Goal: Task Accomplishment & Management: Use online tool/utility

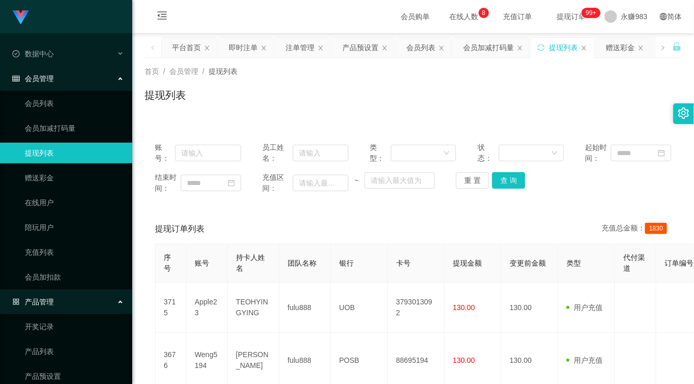
scroll to position [115, 0]
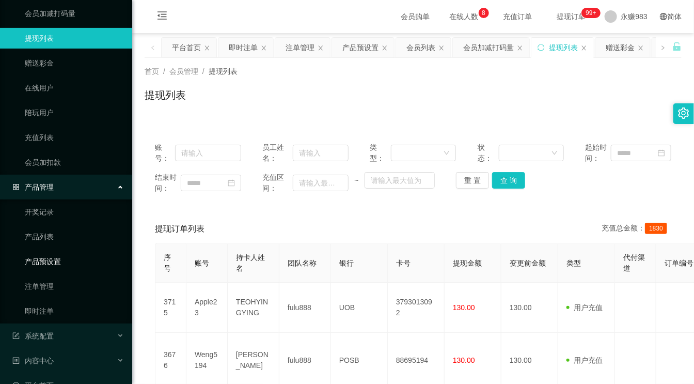
click at [53, 264] on link "产品预设置" at bounding box center [74, 261] width 99 height 21
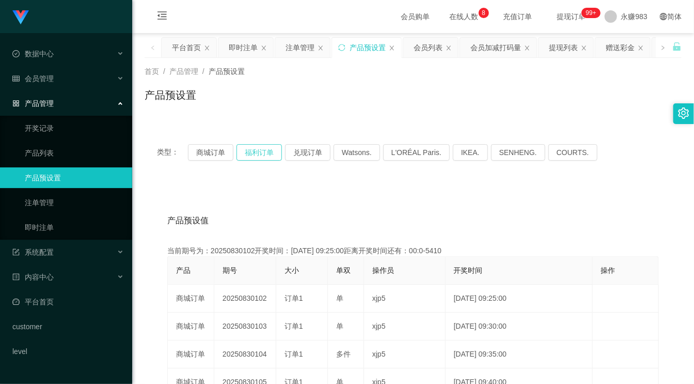
click at [274, 152] on button "福利订单" at bounding box center [259, 152] width 45 height 17
click at [266, 151] on button "福利订单" at bounding box center [259, 152] width 45 height 17
click at [217, 150] on button "商城订单" at bounding box center [210, 152] width 45 height 17
click at [258, 150] on button "福利订单" at bounding box center [259, 152] width 45 height 17
click at [252, 152] on button "福利订单" at bounding box center [259, 152] width 45 height 17
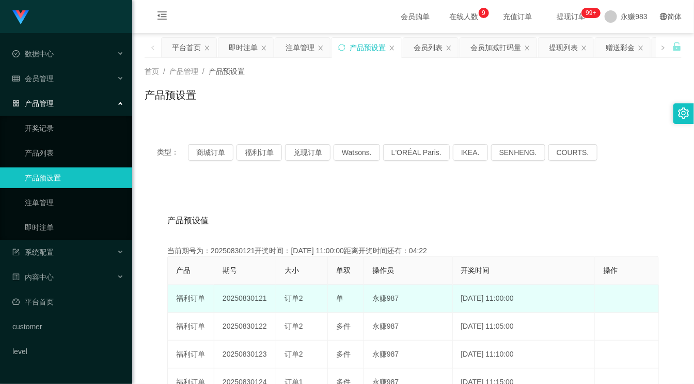
drag, startPoint x: 286, startPoint y: 298, endPoint x: 306, endPoint y: 299, distance: 20.7
click at [306, 299] on div "订单2" at bounding box center [302, 298] width 35 height 11
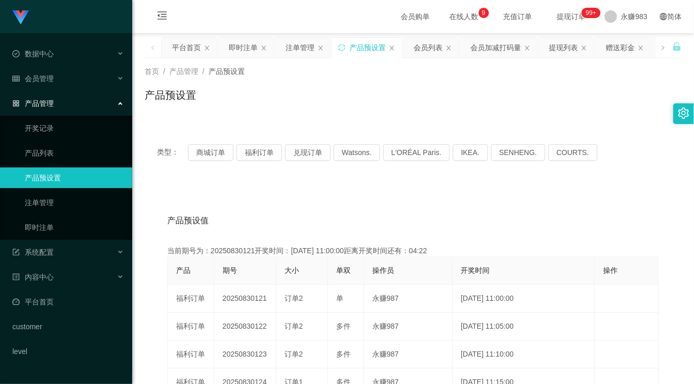
copy span "订单2"
click at [52, 234] on link "即时注单" at bounding box center [74, 227] width 99 height 21
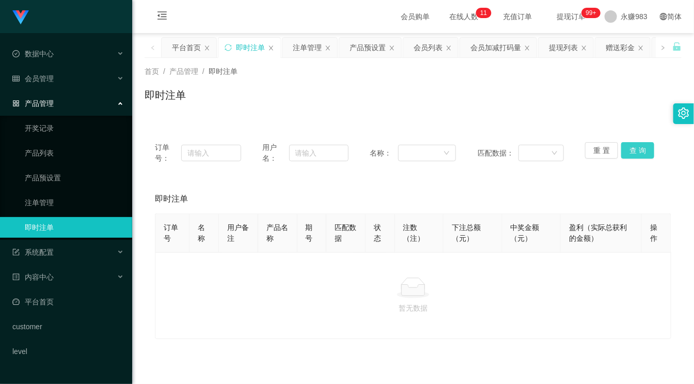
click at [628, 153] on button "查 询" at bounding box center [638, 150] width 33 height 17
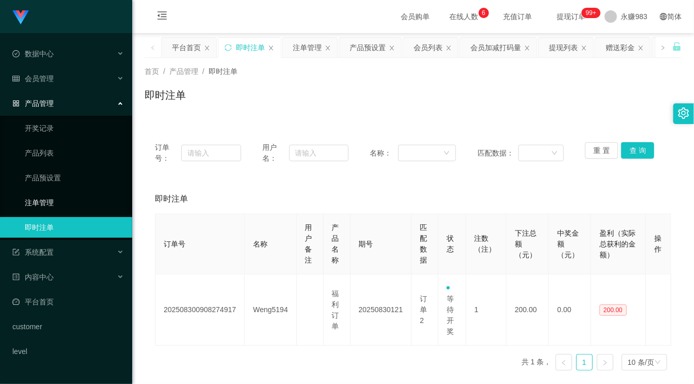
click at [68, 202] on link "注单管理" at bounding box center [74, 202] width 99 height 21
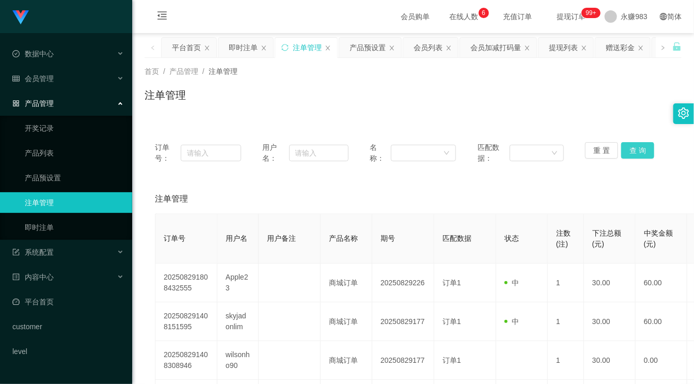
click at [622, 148] on button "查 询" at bounding box center [638, 150] width 33 height 17
